Goal: Find specific page/section: Find specific page/section

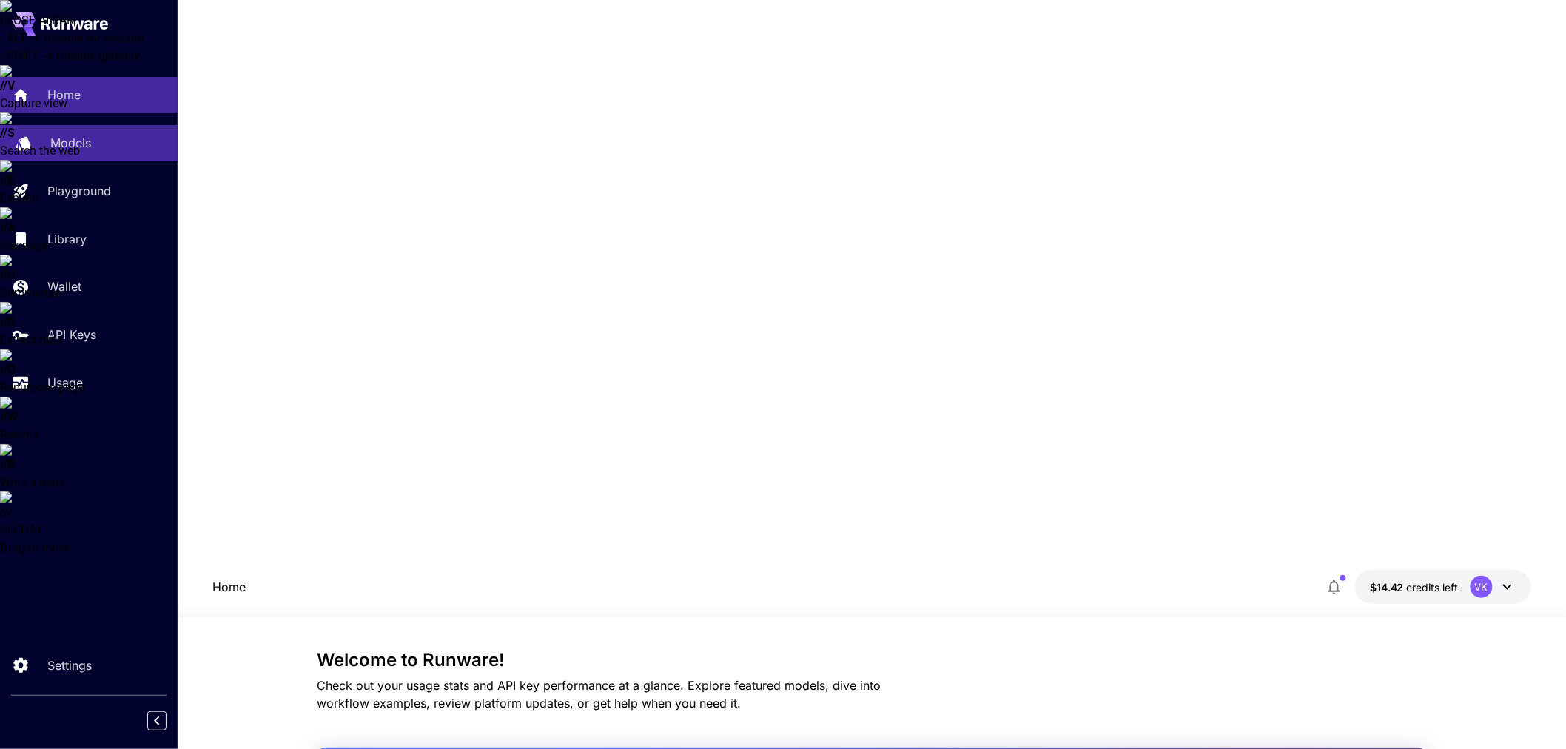
click at [84, 144] on p "Models" at bounding box center [70, 143] width 41 height 18
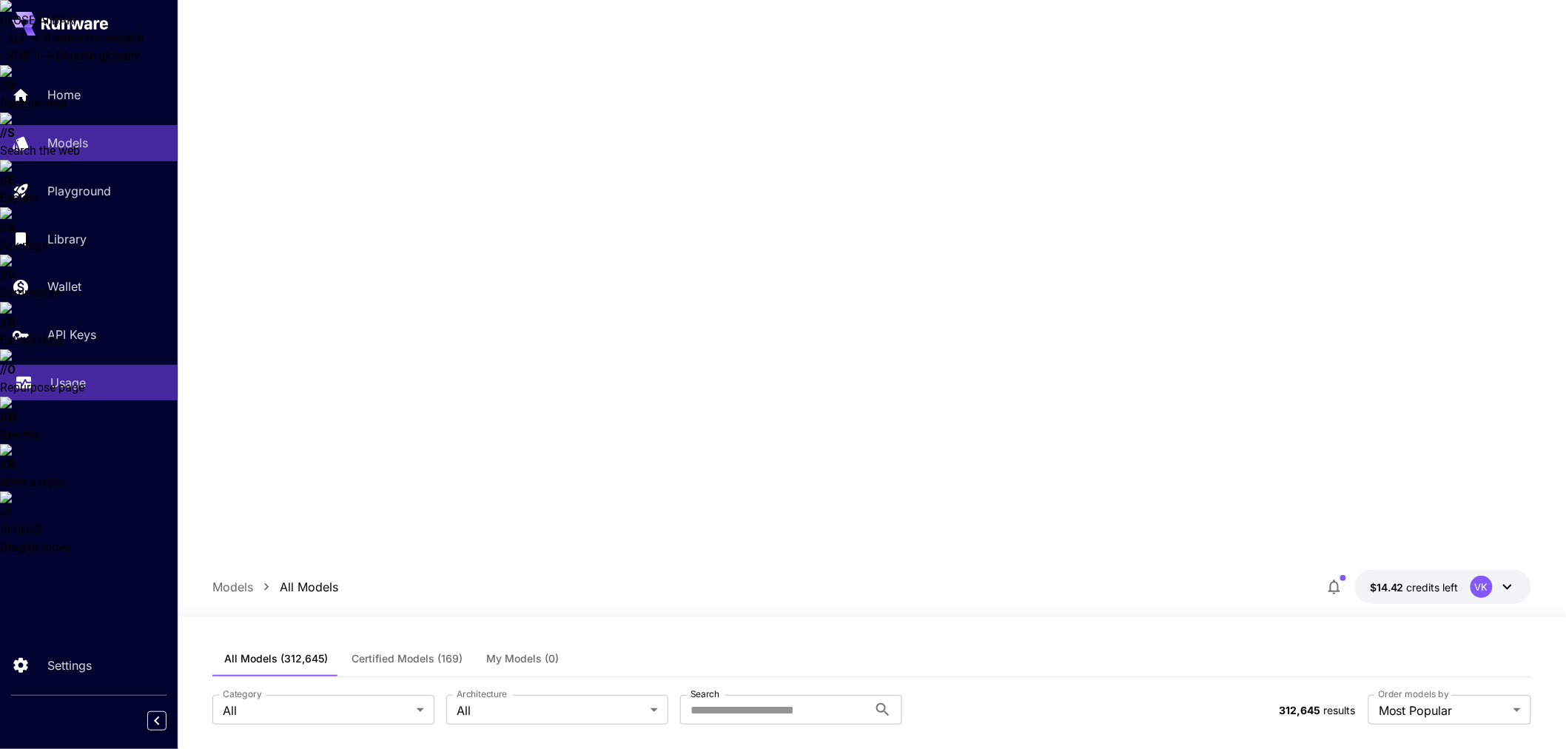
click at [99, 375] on div "Usage" at bounding box center [107, 383] width 115 height 18
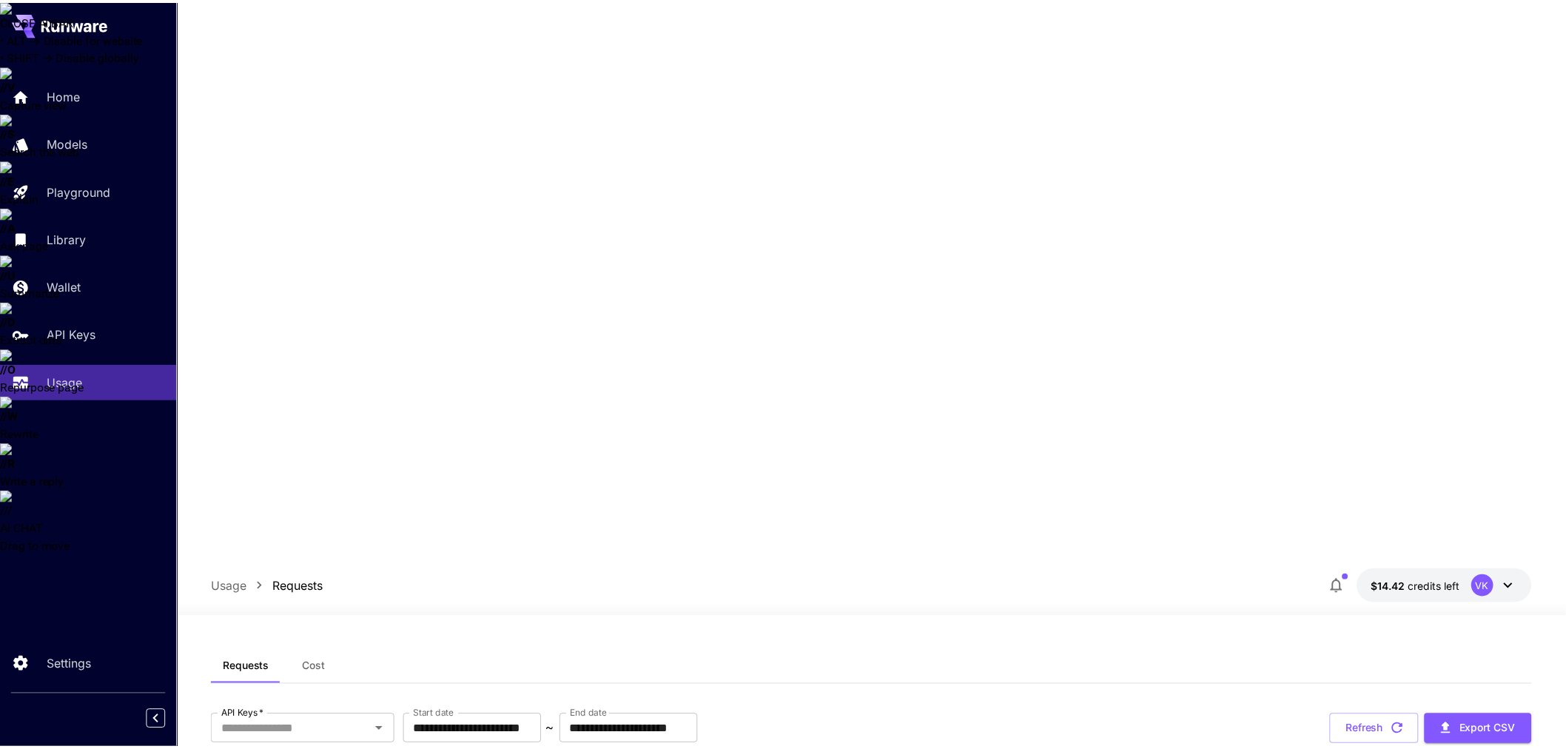
scroll to position [82, 0]
